Goal: Navigation & Orientation: Find specific page/section

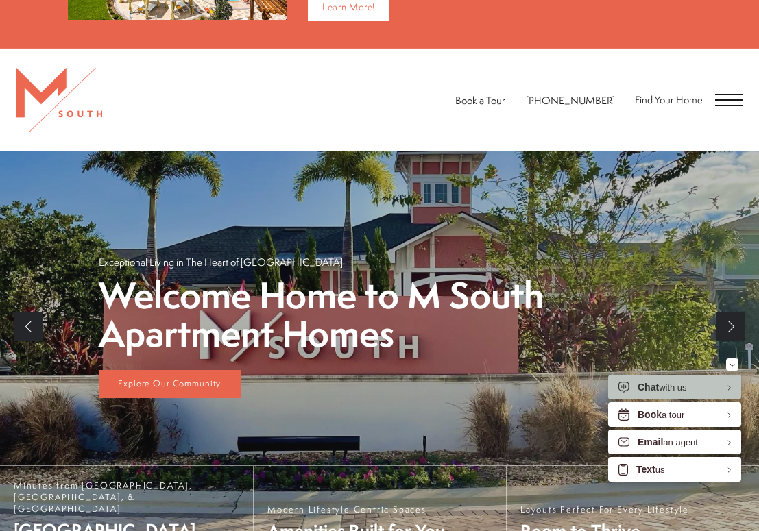
scroll to position [480, 0]
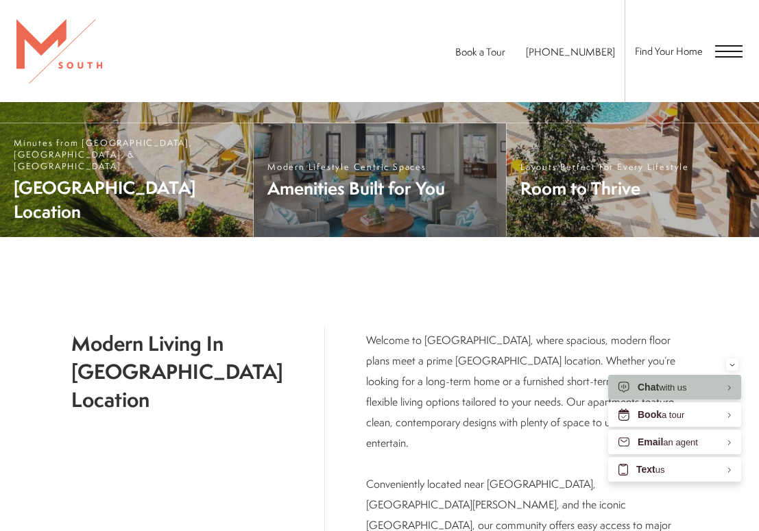
click at [359, 173] on span "Modern Lifestyle Centric Spaces" at bounding box center [356, 167] width 178 height 12
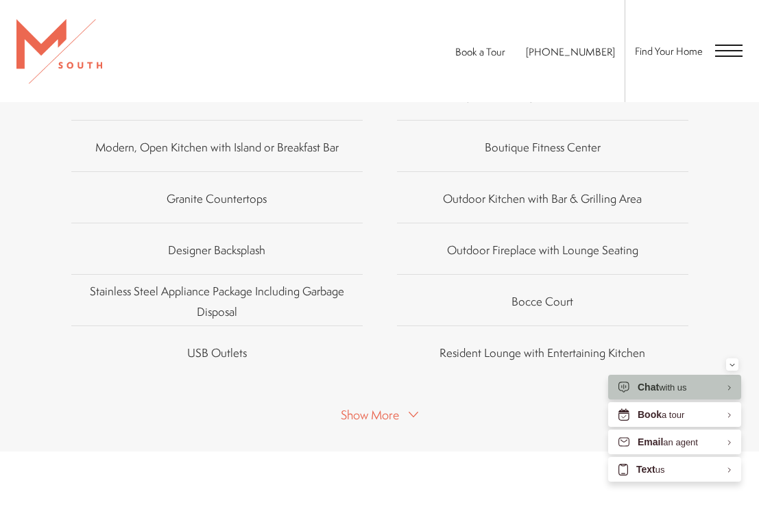
scroll to position [617, 0]
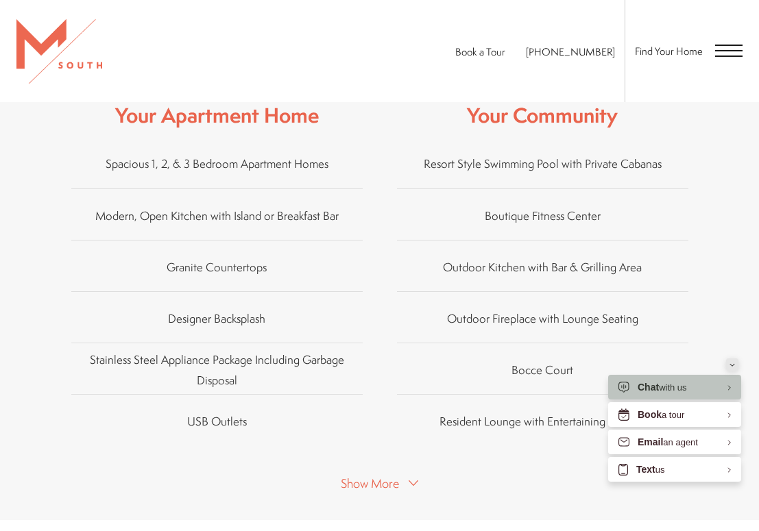
click at [732, 364] on icon "Minimize" at bounding box center [732, 364] width 5 height 3
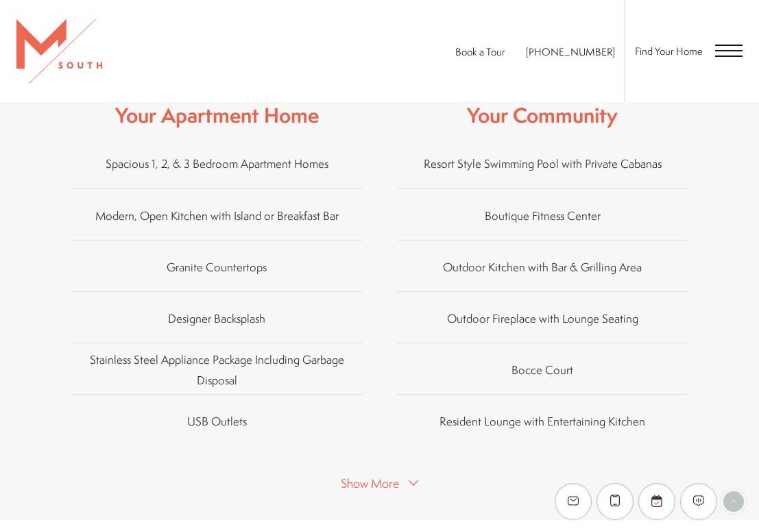
click at [415, 479] on icon at bounding box center [414, 484] width 10 height 10
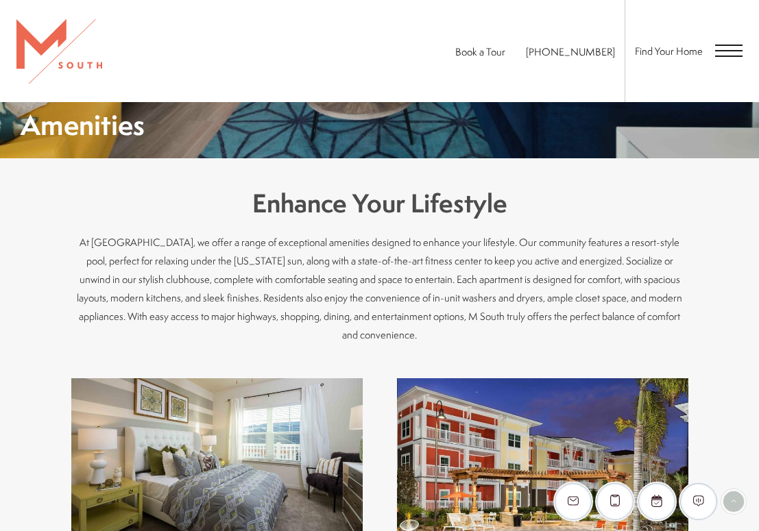
scroll to position [0, 0]
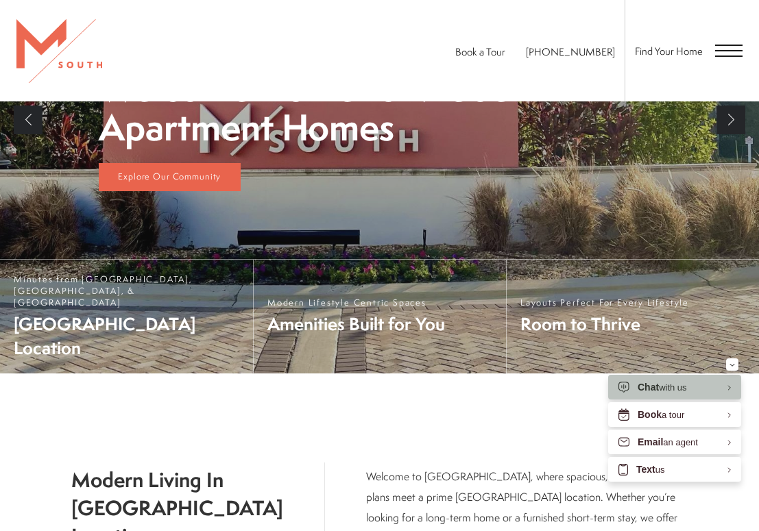
scroll to position [479, 0]
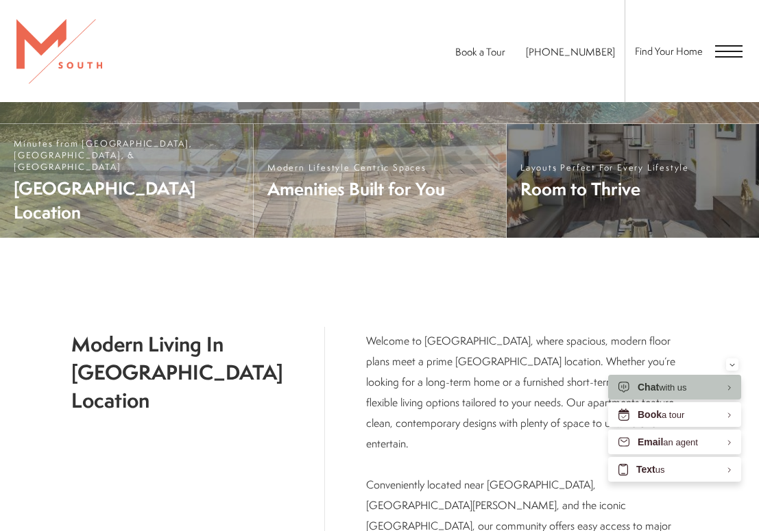
click at [607, 201] on span "Room to Thrive" at bounding box center [604, 189] width 169 height 24
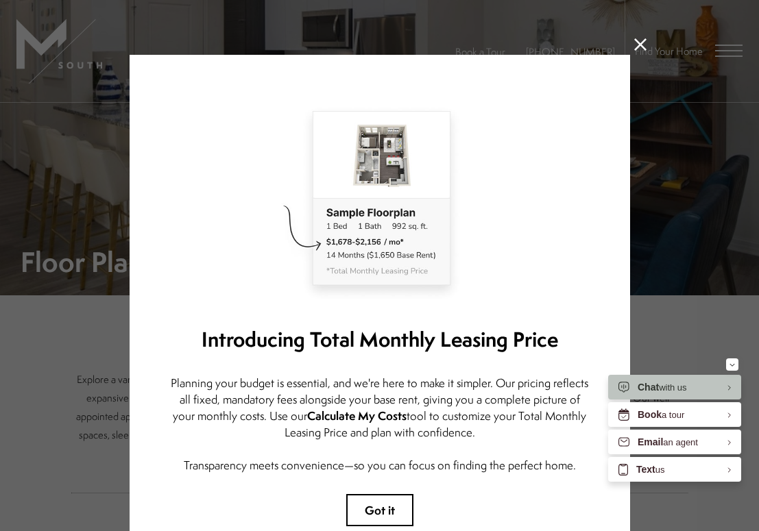
click at [637, 43] on icon at bounding box center [640, 44] width 12 height 12
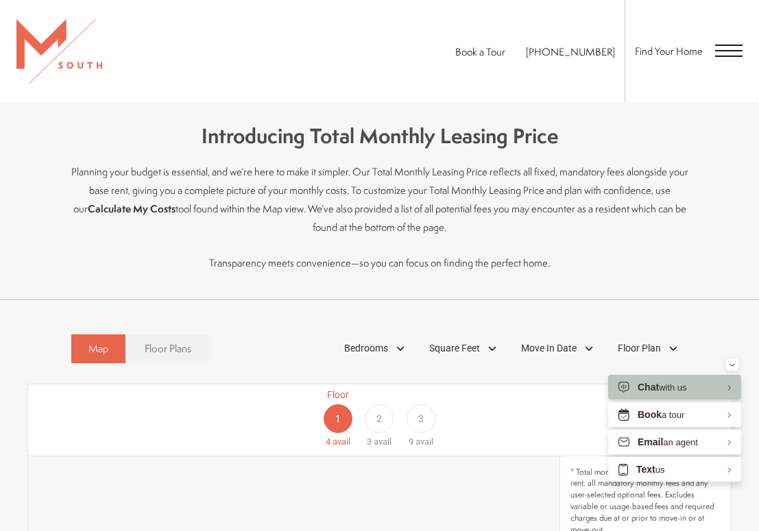
scroll to position [686, 0]
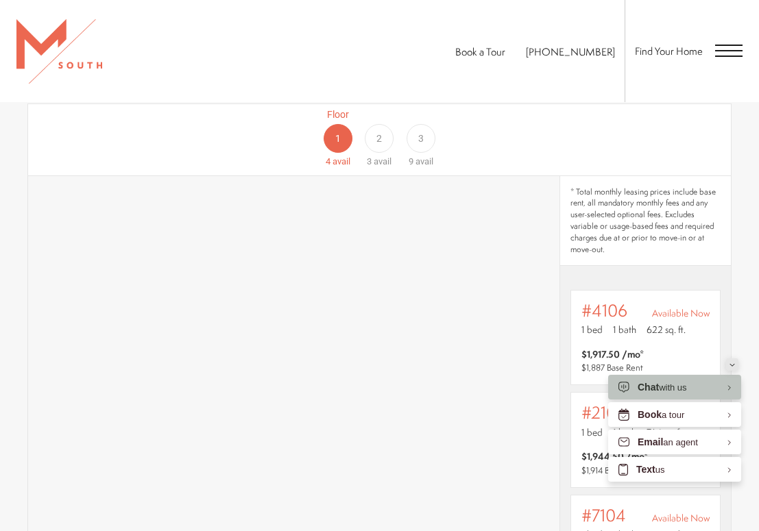
click at [735, 365] on button "Minimize" at bounding box center [732, 365] width 12 height 12
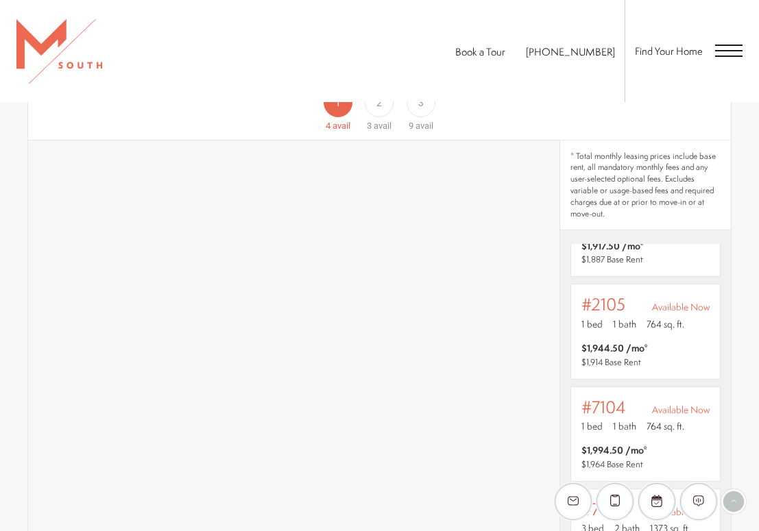
scroll to position [549, 0]
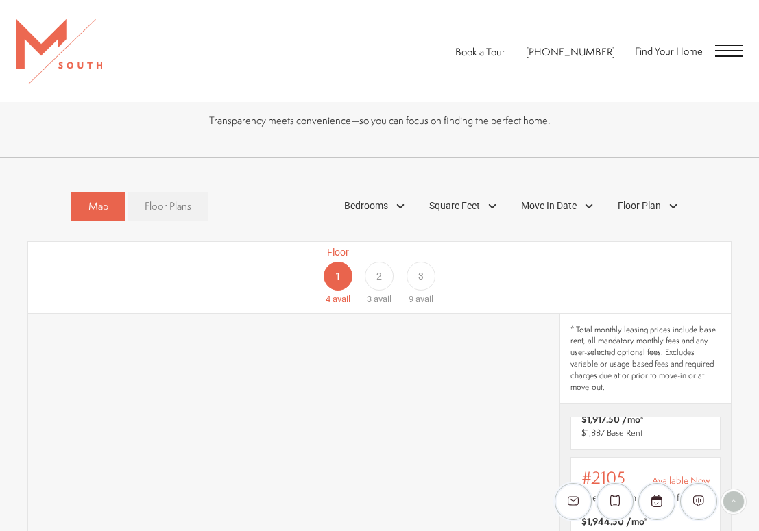
click at [193, 210] on link "Floor Plans" at bounding box center [168, 206] width 81 height 29
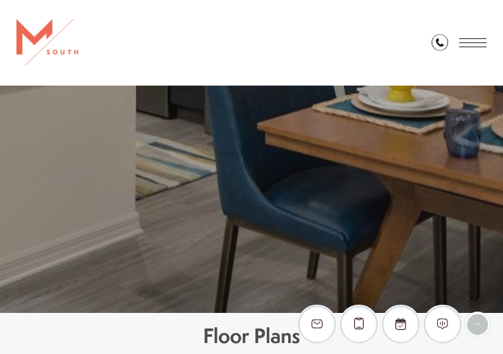
scroll to position [0, 0]
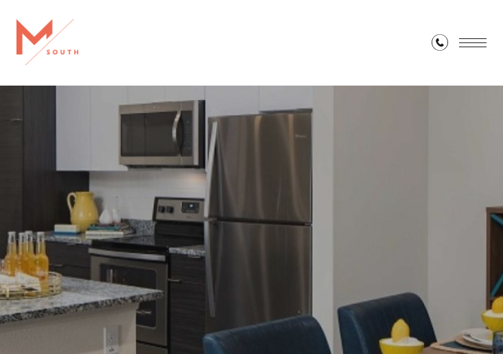
click at [466, 40] on span "Open Menu" at bounding box center [472, 42] width 27 height 9
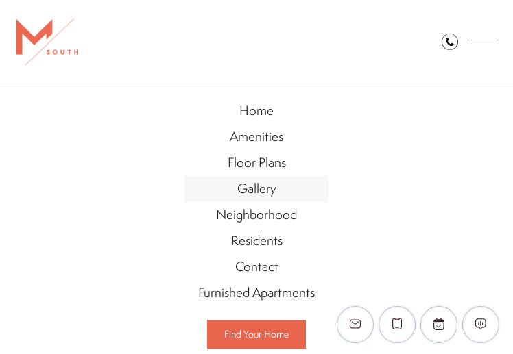
click at [258, 189] on span "Gallery" at bounding box center [256, 189] width 39 height 18
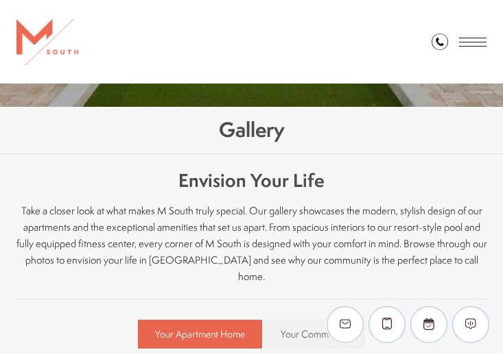
scroll to position [409, 0]
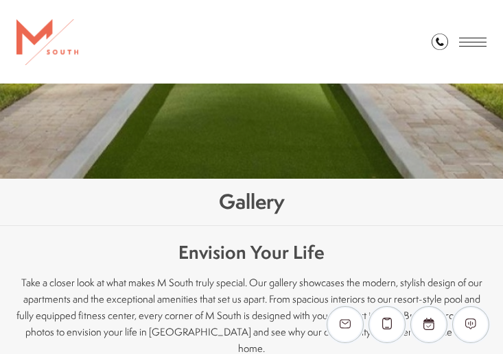
click at [459, 38] on span "Open Menu" at bounding box center [472, 38] width 27 height 1
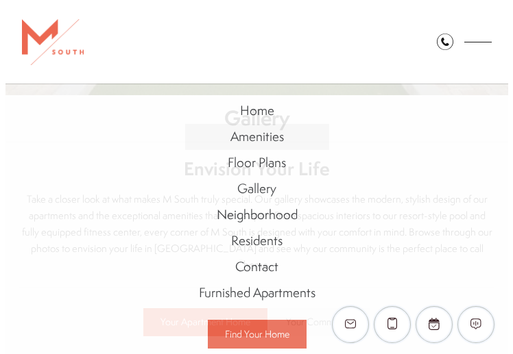
scroll to position [0, 0]
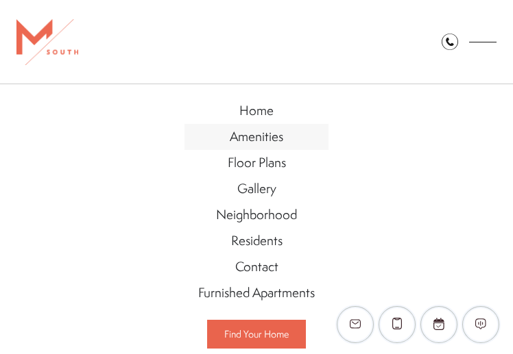
click at [272, 145] on span "Amenities" at bounding box center [256, 137] width 53 height 18
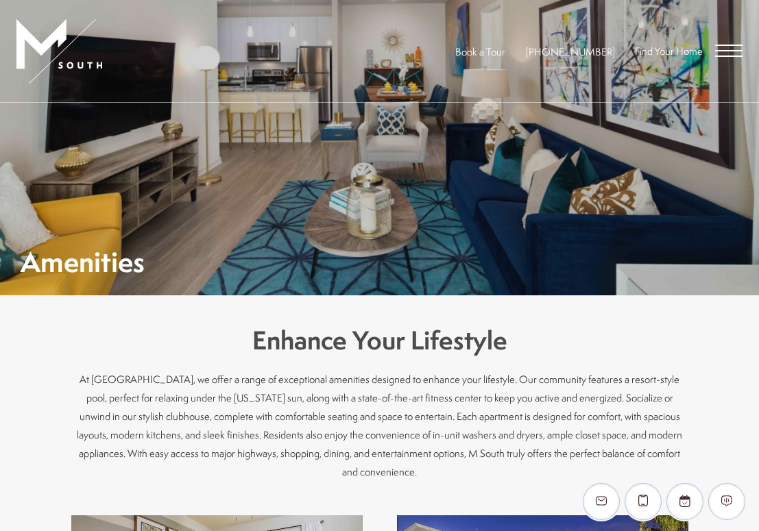
drag, startPoint x: 439, startPoint y: 420, endPoint x: 474, endPoint y: 441, distance: 41.2
click at [431, 354] on p "At M South, we offer a range of exceptional amenities designed to enhance your …" at bounding box center [379, 425] width 617 height 111
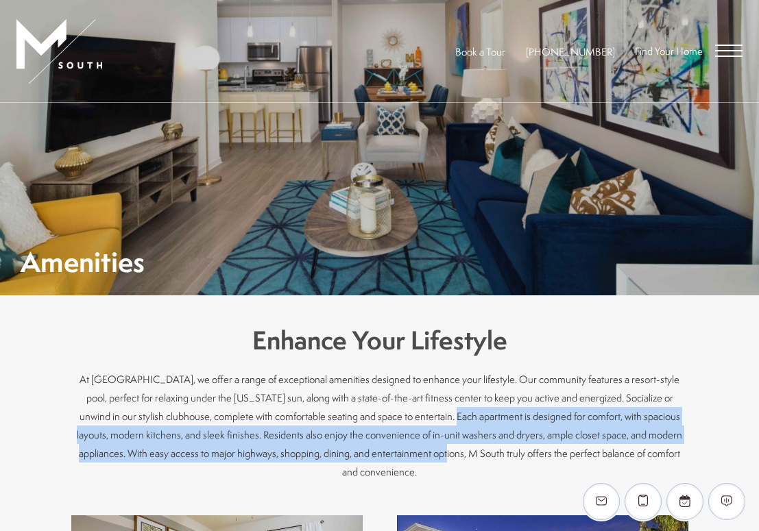
click at [336, 354] on p "At M South, we offer a range of exceptional amenities designed to enhance your …" at bounding box center [379, 425] width 617 height 111
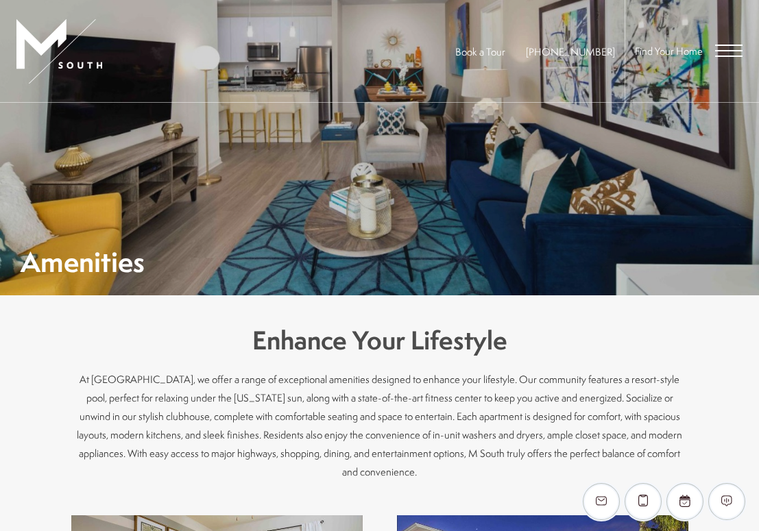
drag, startPoint x: 318, startPoint y: 434, endPoint x: 537, endPoint y: 433, distance: 218.7
click at [502, 354] on p "At M South, we offer a range of exceptional amenities designed to enhance your …" at bounding box center [379, 425] width 617 height 111
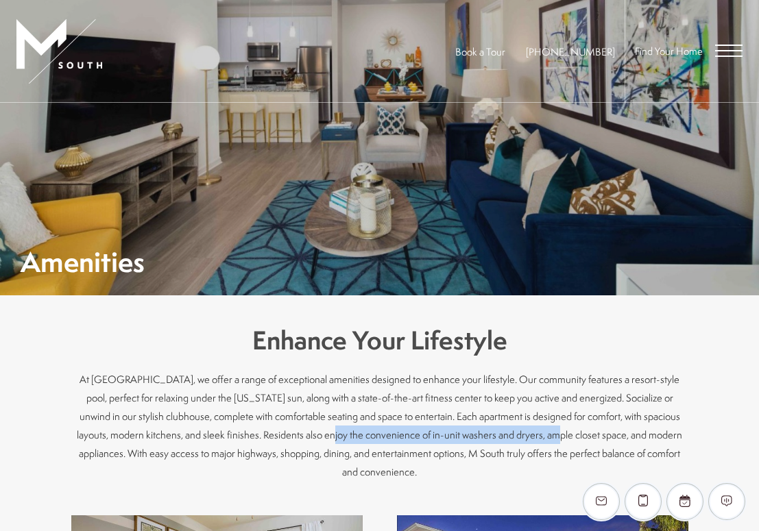
click at [237, 354] on p "At M South, we offer a range of exceptional amenities designed to enhance your …" at bounding box center [379, 425] width 617 height 111
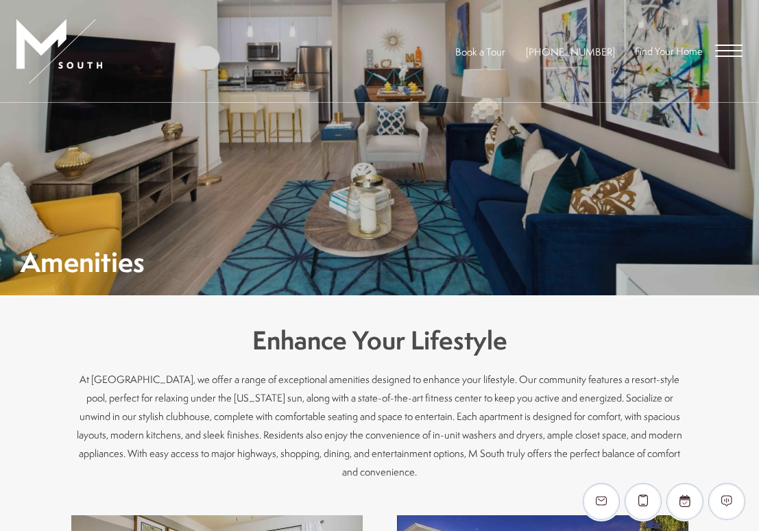
drag, startPoint x: 245, startPoint y: 454, endPoint x: 426, endPoint y: 449, distance: 181.1
click at [435, 354] on p "At M South, we offer a range of exceptional amenities designed to enhance your …" at bounding box center [379, 425] width 617 height 111
click at [457, 354] on p "At M South, we offer a range of exceptional amenities designed to enhance your …" at bounding box center [379, 425] width 617 height 111
drag, startPoint x: 730, startPoint y: 50, endPoint x: 739, endPoint y: 53, distance: 9.3
click at [502, 53] on span "Open Menu" at bounding box center [728, 51] width 27 height 12
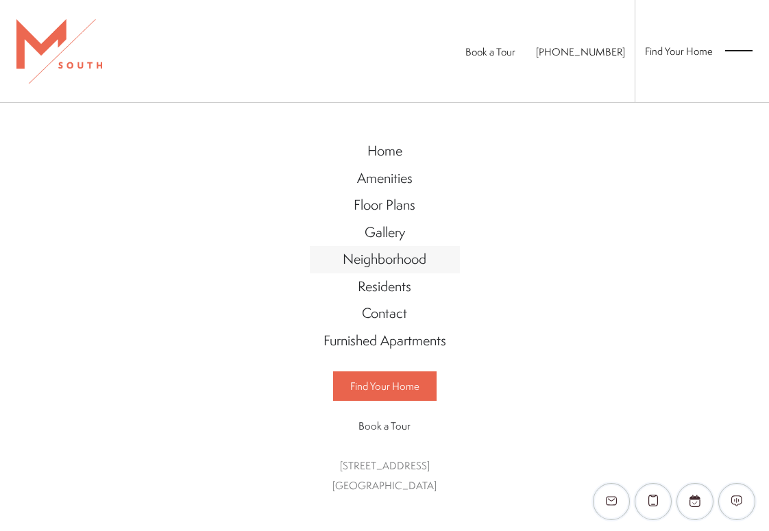
click at [405, 266] on span "Neighborhood" at bounding box center [385, 259] width 84 height 19
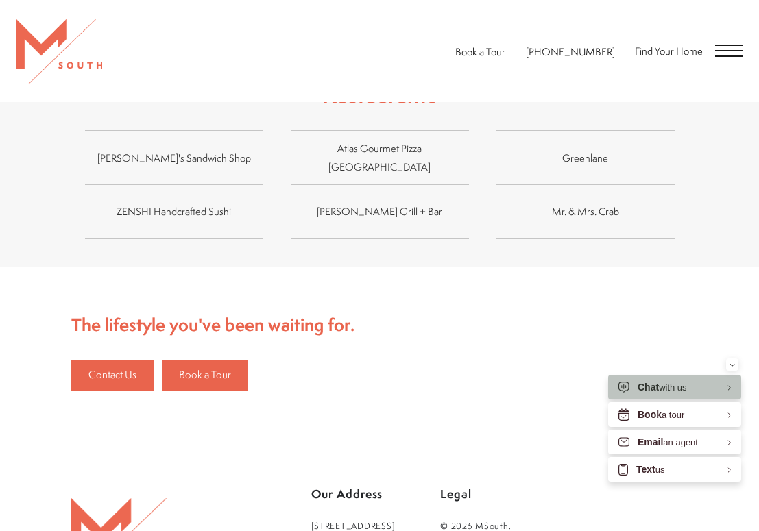
scroll to position [1166, 0]
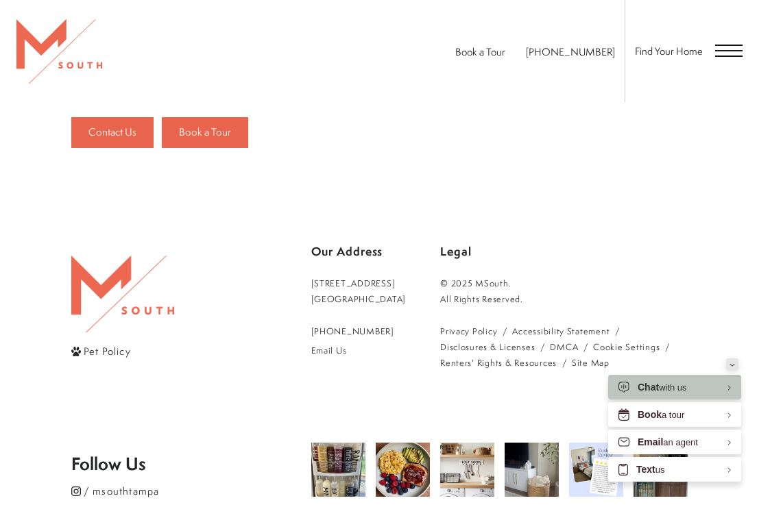
click at [734, 361] on div "Minimize" at bounding box center [732, 365] width 5 height 12
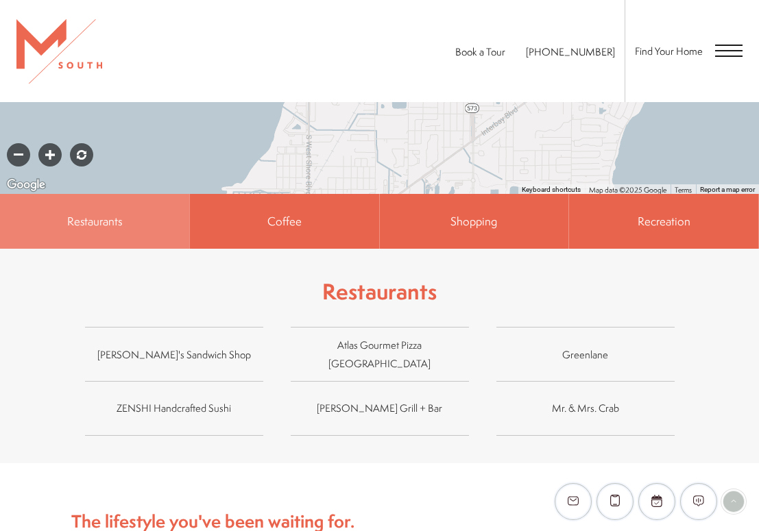
scroll to position [596, 0]
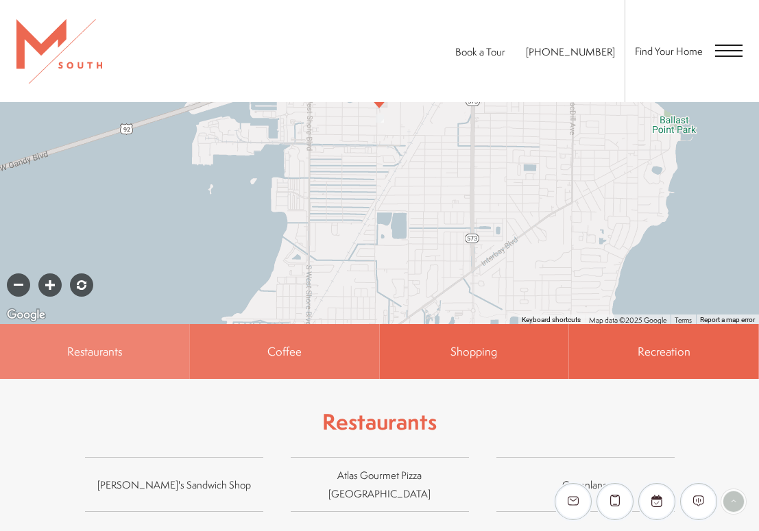
click at [300, 344] on span "Coffee" at bounding box center [284, 352] width 34 height 16
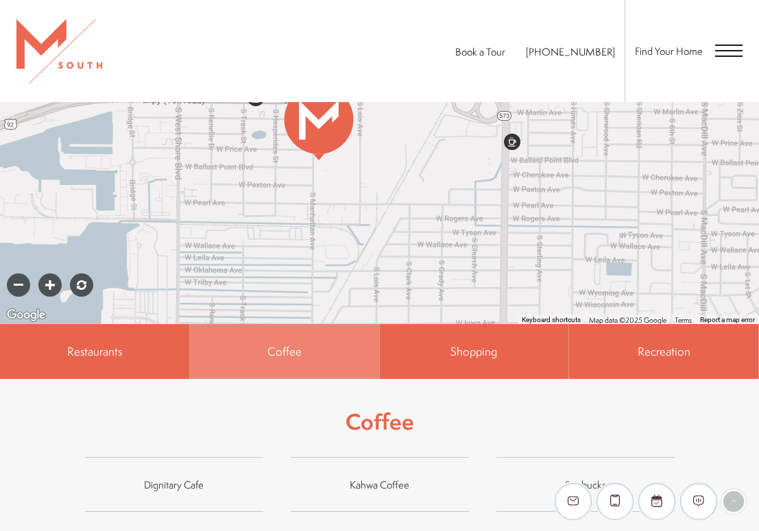
scroll to position [802, 0]
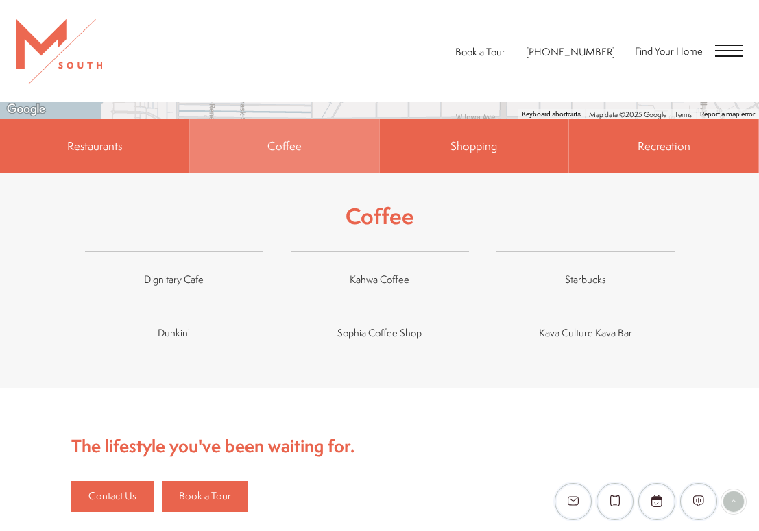
click at [719, 45] on span "Open Menu" at bounding box center [728, 45] width 27 height 1
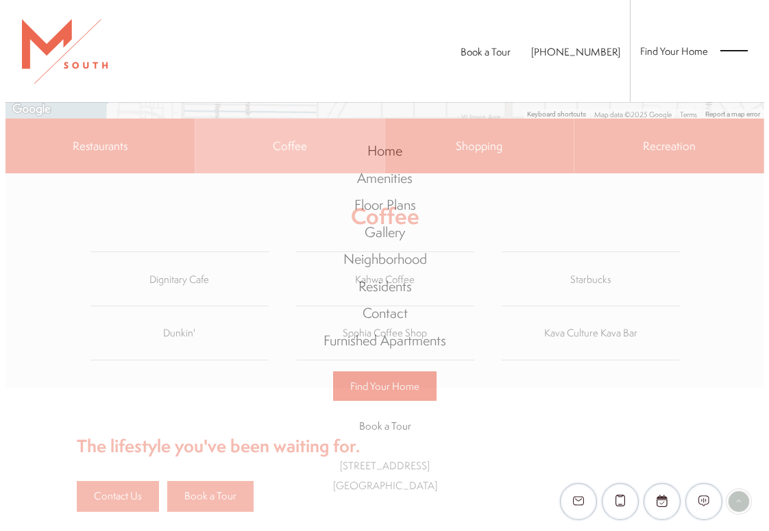
scroll to position [0, 0]
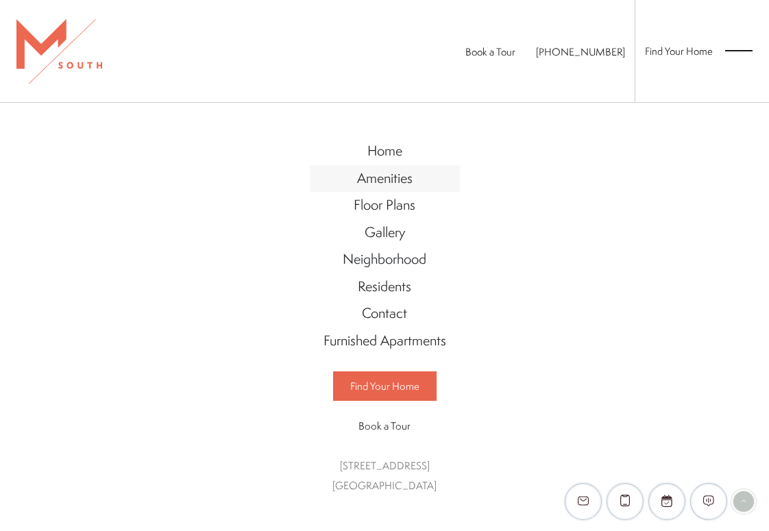
click at [398, 187] on span "Amenities" at bounding box center [385, 178] width 56 height 19
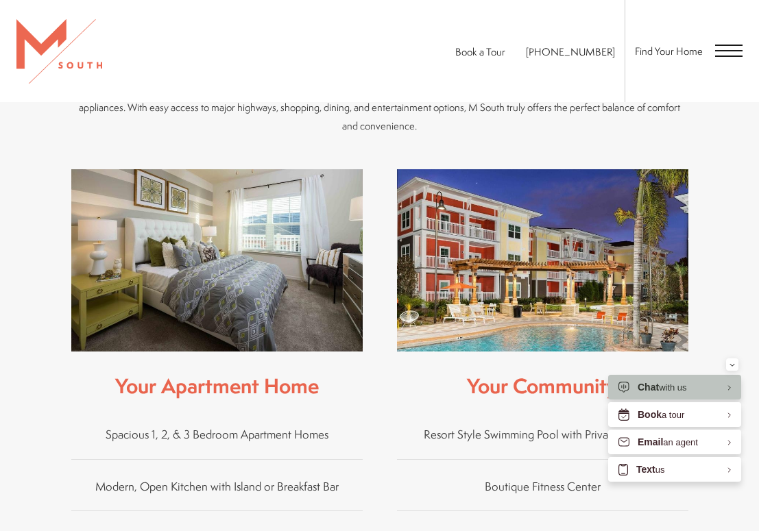
scroll to position [411, 0]
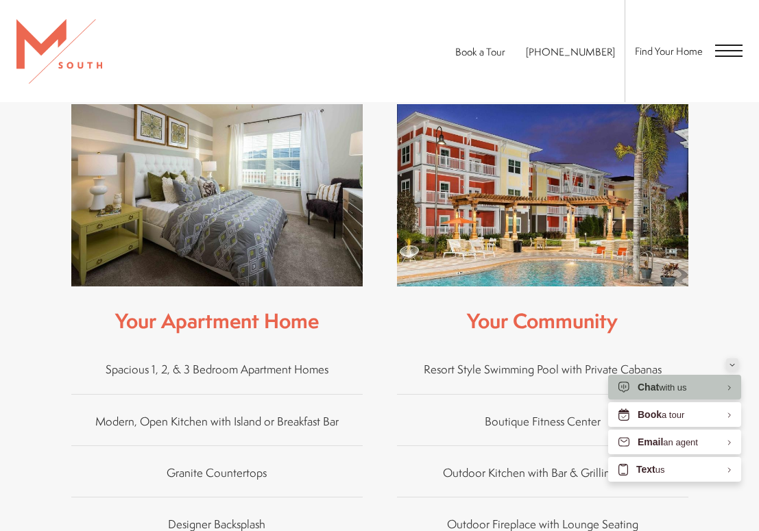
click at [736, 363] on button "Minimize" at bounding box center [732, 365] width 12 height 12
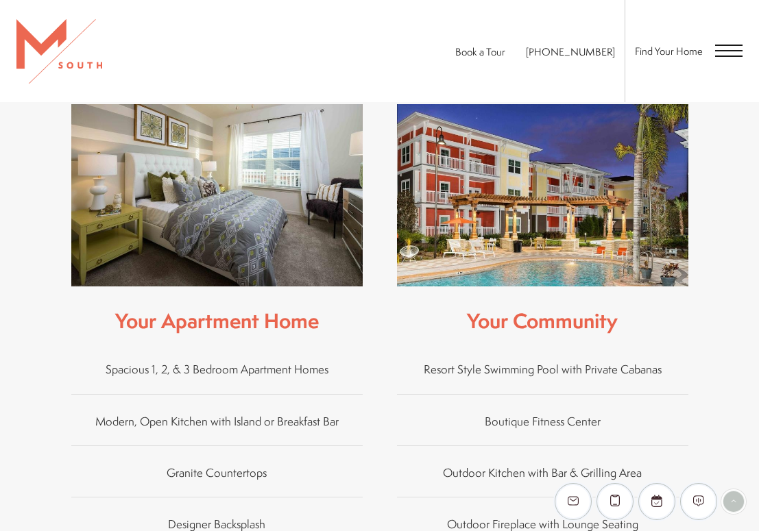
click at [557, 411] on li "Boutique Fitness Center" at bounding box center [542, 419] width 291 height 51
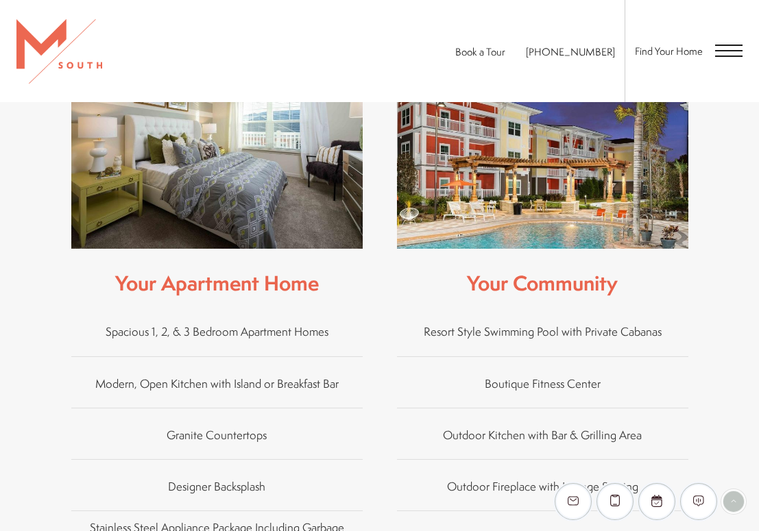
scroll to position [480, 0]
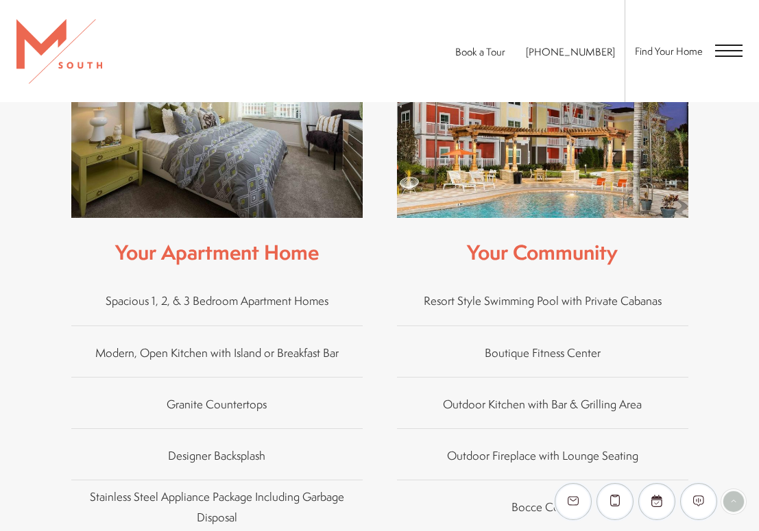
click at [541, 344] on span "Boutique Fitness Center" at bounding box center [543, 352] width 116 height 16
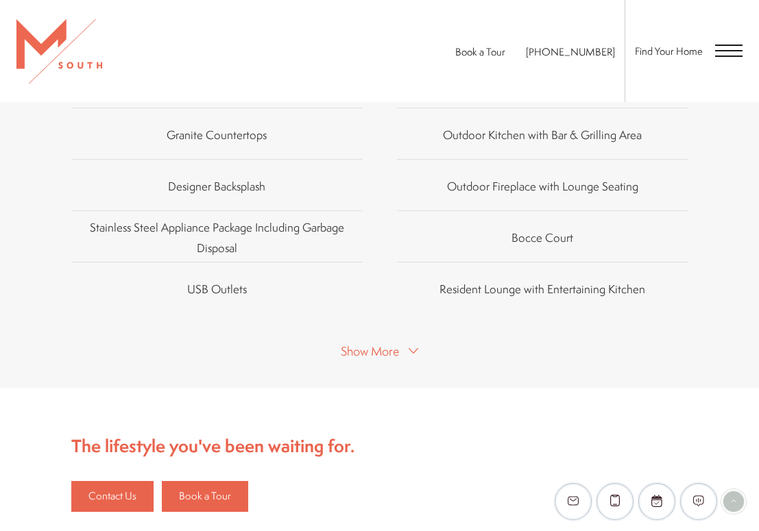
scroll to position [754, 0]
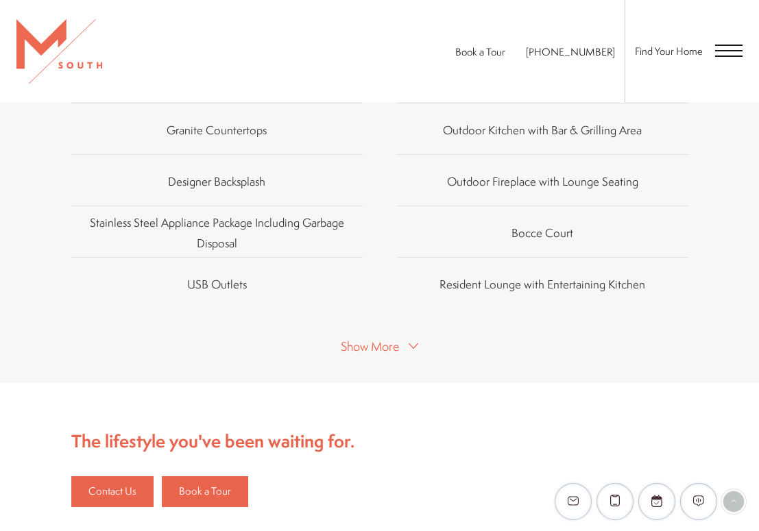
click at [414, 341] on icon at bounding box center [414, 346] width 10 height 10
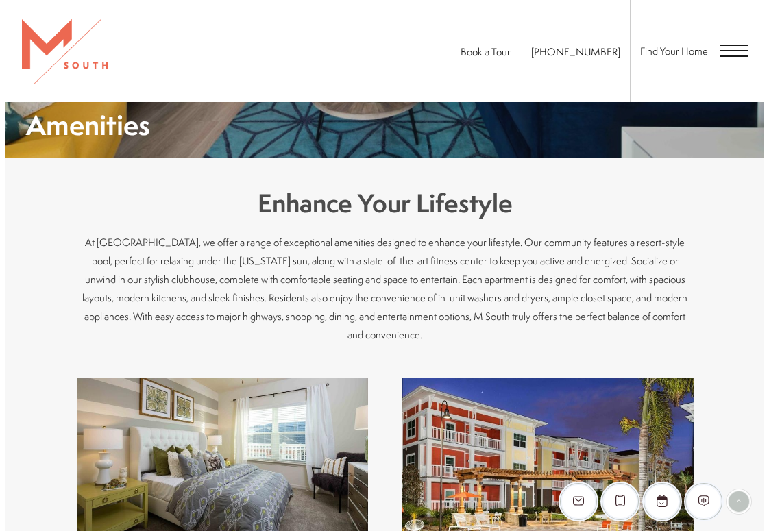
scroll to position [0, 0]
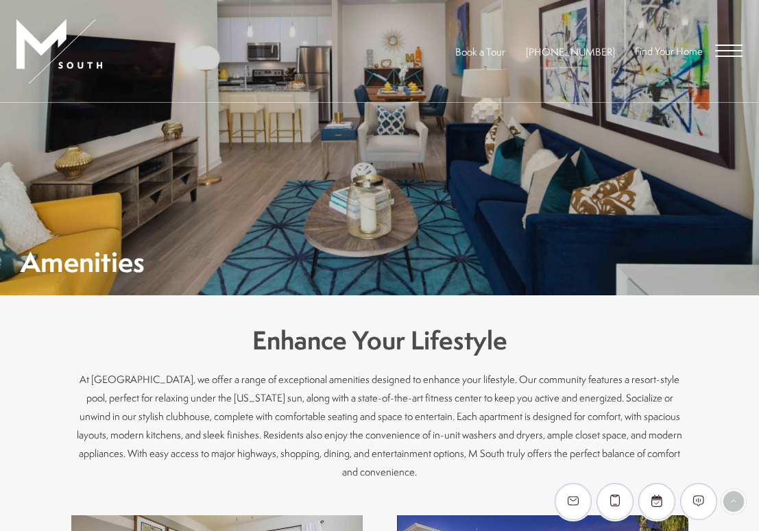
drag, startPoint x: 725, startPoint y: 38, endPoint x: 723, endPoint y: 51, distance: 13.8
click at [724, 40] on div "Find Your Home" at bounding box center [684, 51] width 118 height 102
click at [723, 51] on span "Open Menu" at bounding box center [728, 51] width 27 height 12
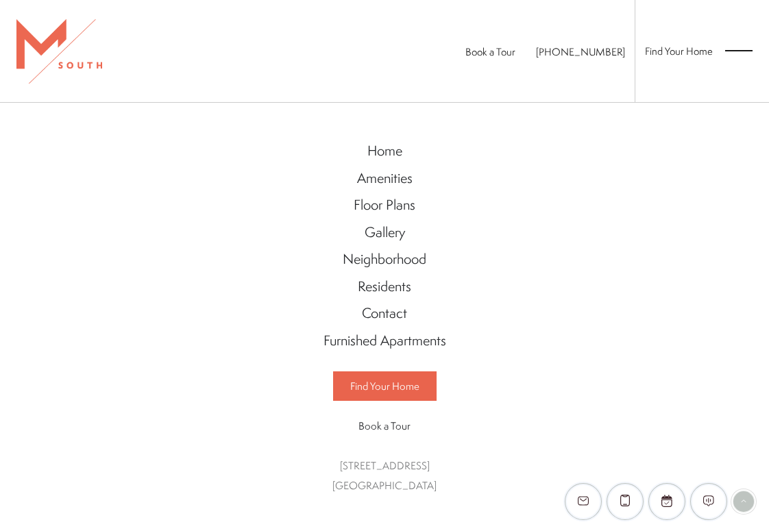
click at [568, 405] on div "Home Amenities Floor Plans Gallery Neighborhood Residents Contact" at bounding box center [384, 317] width 769 height 429
click at [390, 151] on span "Home" at bounding box center [385, 150] width 35 height 19
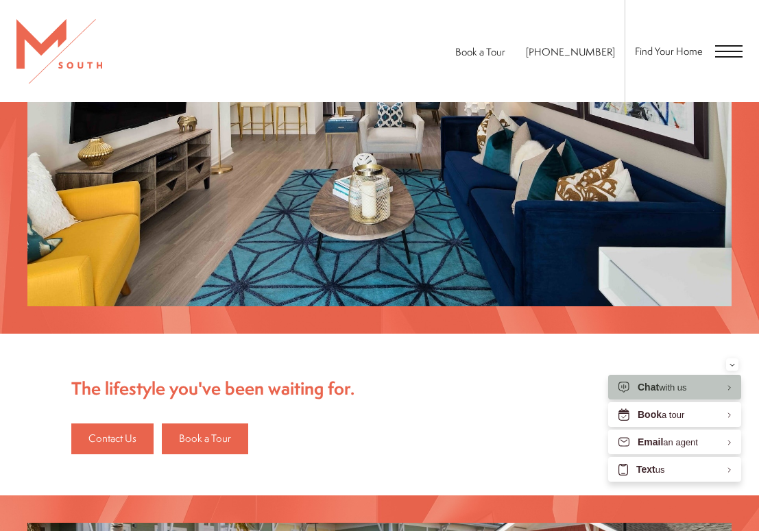
scroll to position [1852, 0]
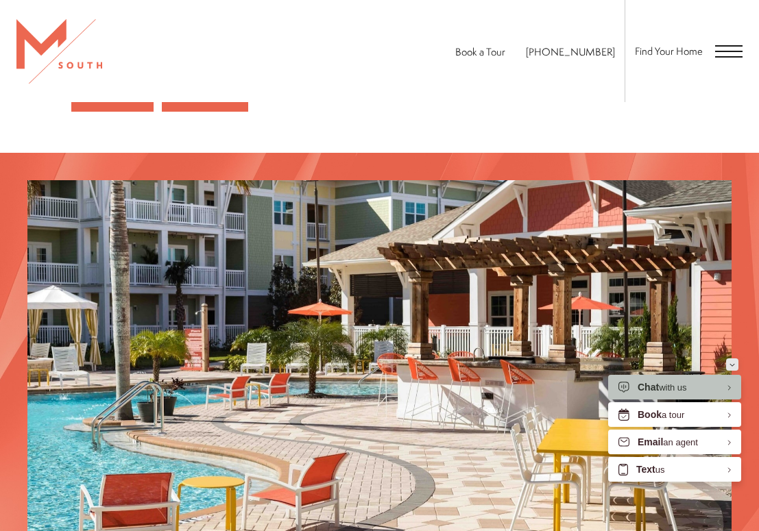
click at [736, 363] on button "Minimize" at bounding box center [732, 365] width 12 height 12
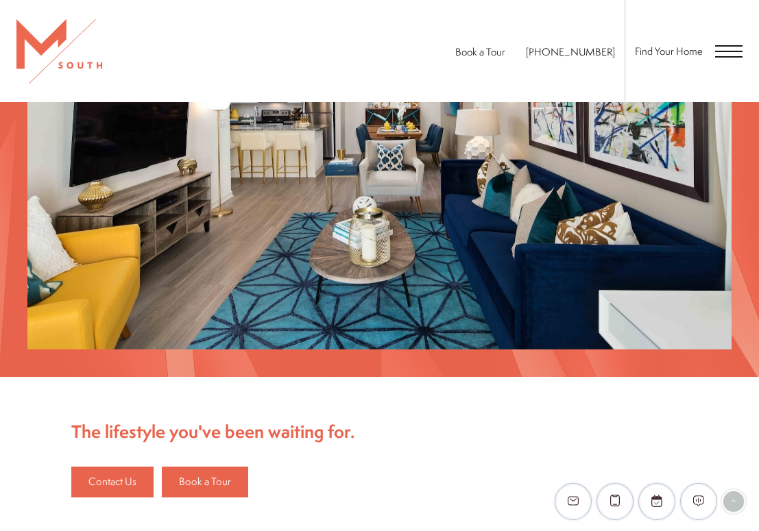
scroll to position [986, 0]
